Goal: Transaction & Acquisition: Purchase product/service

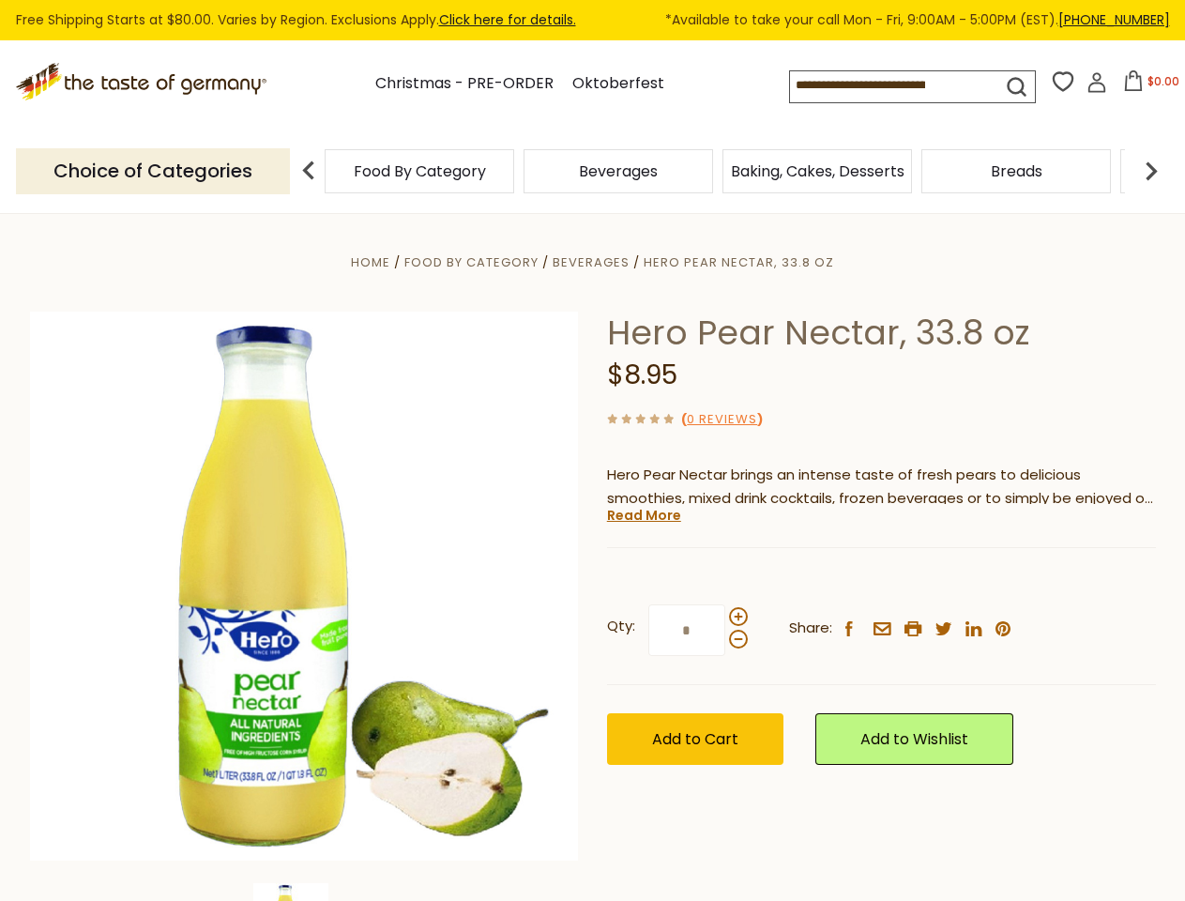
click at [592, 450] on div "Home Food By Category [GEOGRAPHIC_DATA] Hero Pear Nectar, 33.8 oz Hero Pear Nec…" at bounding box center [593, 611] width 1154 height 722
click at [883, 85] on input at bounding box center [879, 84] width 178 height 26
click at [1147, 86] on span "$0.00" at bounding box center [1163, 81] width 32 height 16
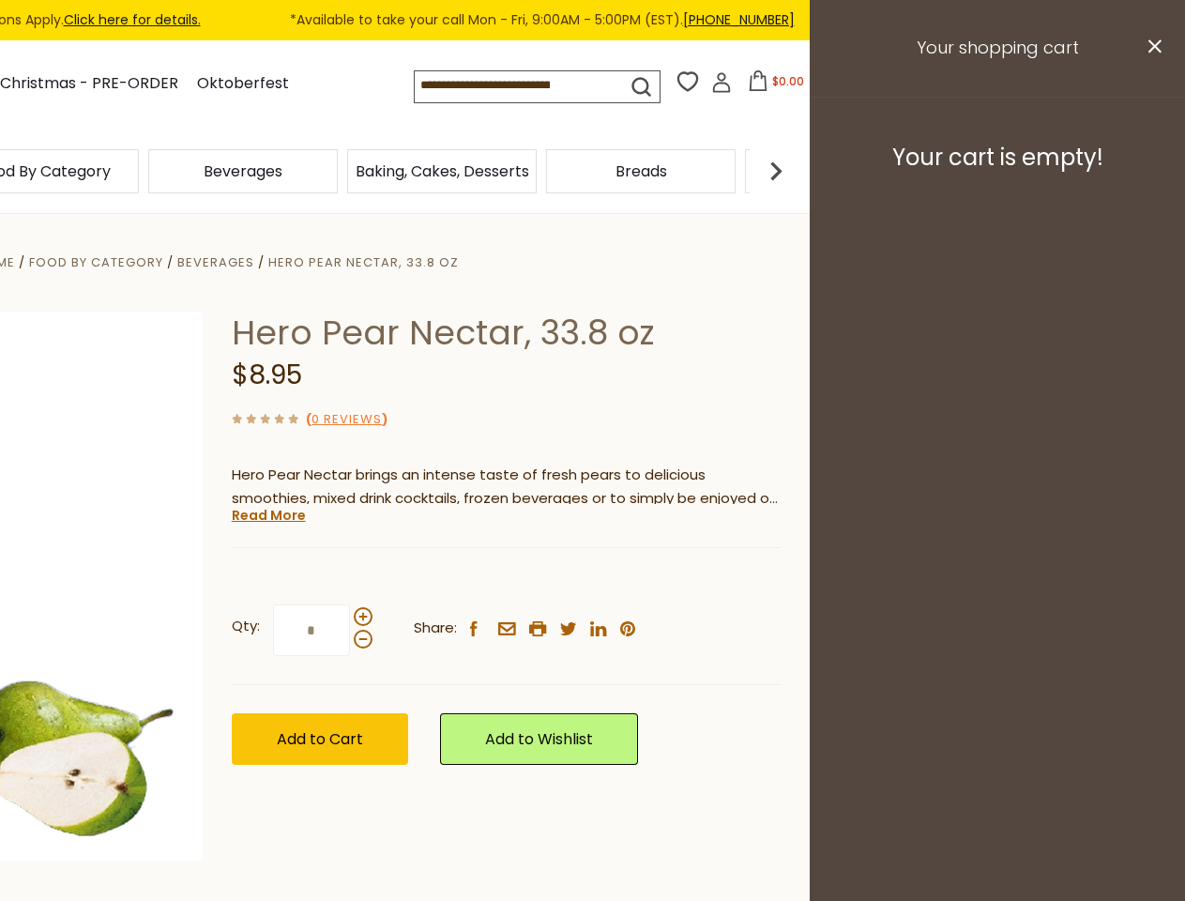
click at [342, 171] on div "Beverages" at bounding box center [243, 171] width 199 height 44
click at [139, 171] on div "Beverages" at bounding box center [44, 171] width 190 height 44
click at [1151, 171] on h3 "Your cart is empty!" at bounding box center [997, 158] width 328 height 28
click at [592, 556] on div "Hero Pear Nectar, 33.8 oz $8.95 ( 0 Reviews ) Hero Pear Nectar brings an intens…" at bounding box center [506, 558] width 549 height 495
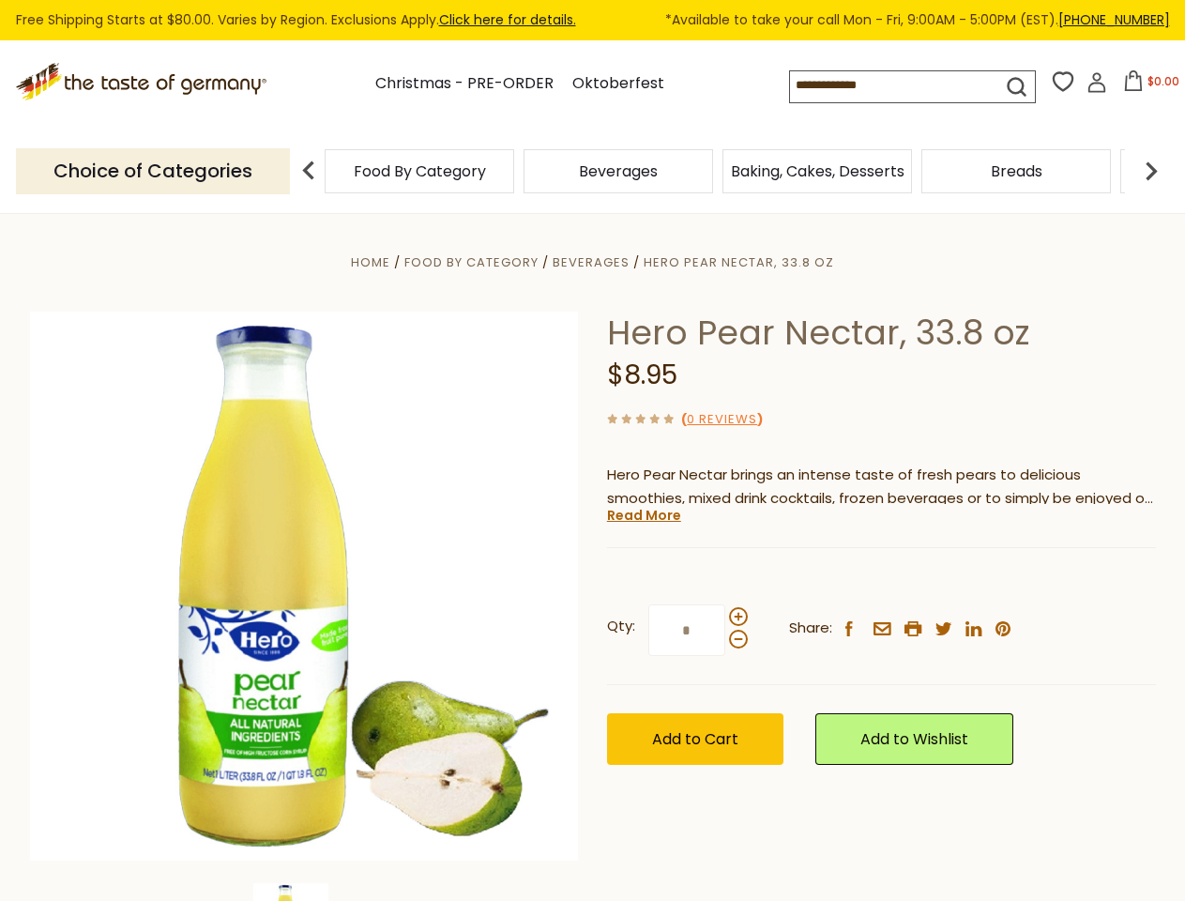
click at [304, 891] on div "Home Food By Category [GEOGRAPHIC_DATA] Hero Pear Nectar, 33.8 oz Hero Pear Nec…" at bounding box center [593, 611] width 1154 height 722
click at [643, 515] on link "Read More" at bounding box center [644, 515] width 74 height 19
